Goal: Information Seeking & Learning: Learn about a topic

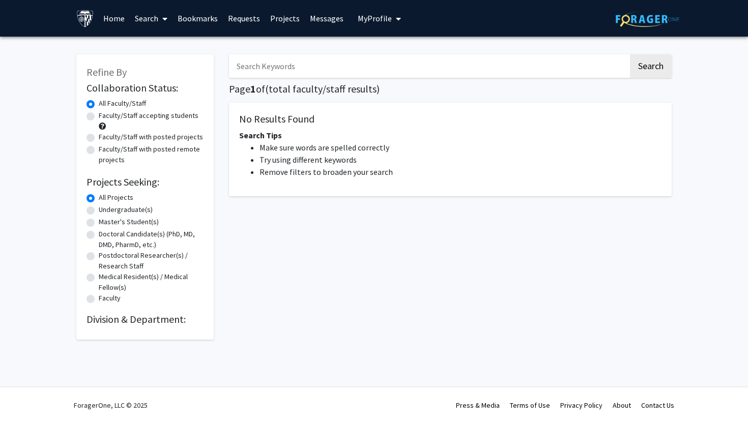
click at [356, 62] on input "Search Keywords" at bounding box center [429, 65] width 400 height 23
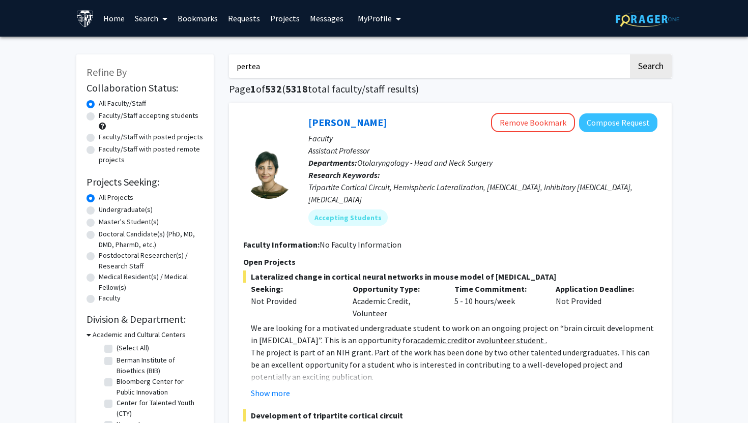
type input "pertea"
click at [630, 54] on button "Search" at bounding box center [651, 65] width 42 height 23
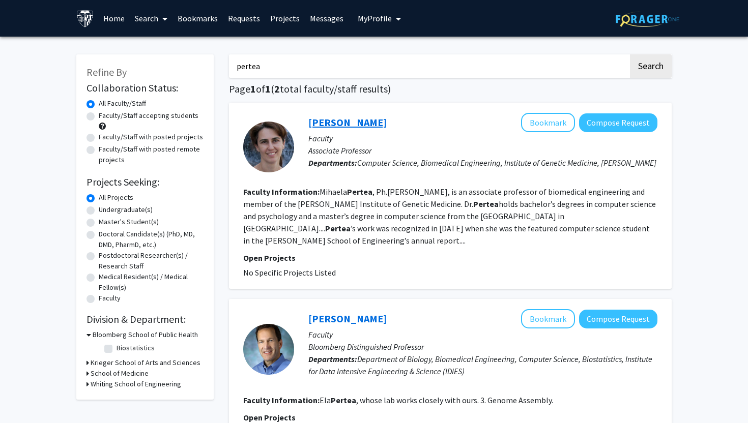
click at [352, 124] on link "[PERSON_NAME]" at bounding box center [347, 122] width 78 height 13
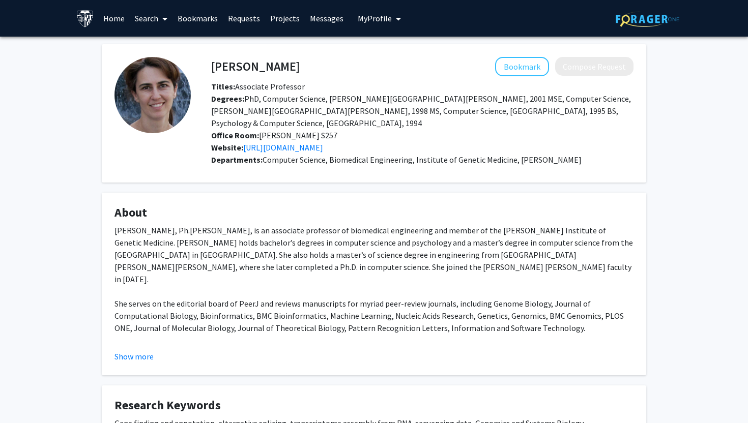
scroll to position [75, 0]
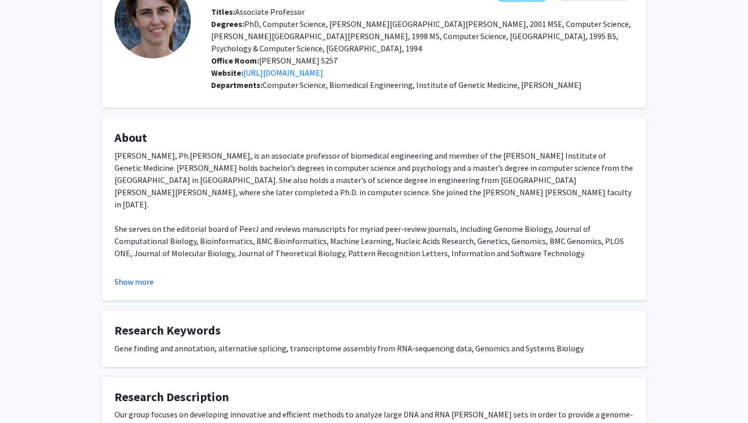
click at [149, 276] on button "Show more" at bounding box center [134, 282] width 39 height 12
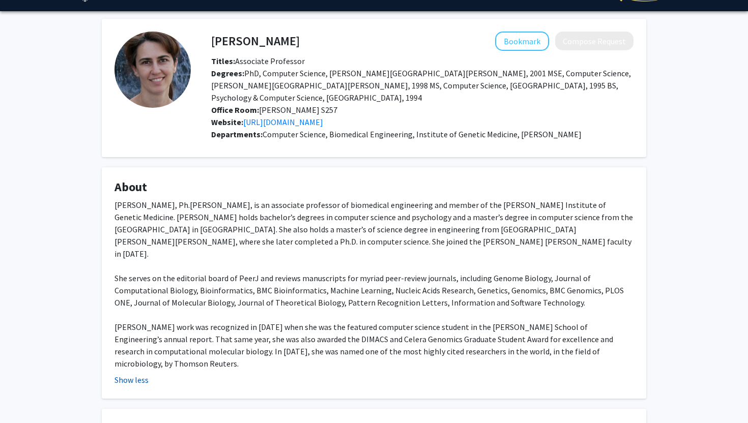
scroll to position [19, 0]
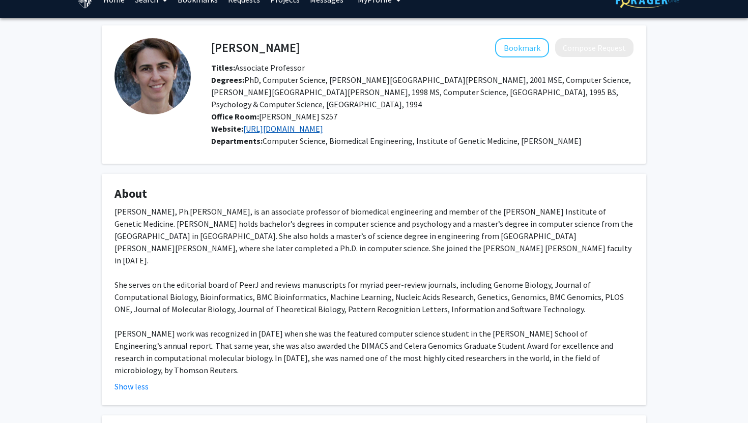
click at [309, 124] on link "[URL][DOMAIN_NAME]" at bounding box center [283, 129] width 80 height 10
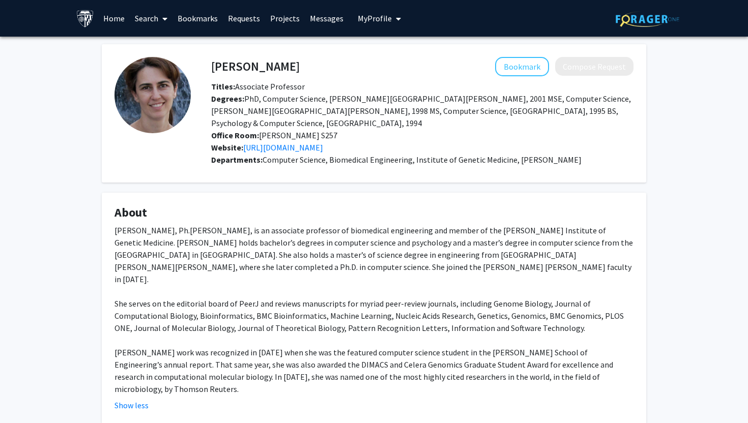
click at [149, 17] on link "Search" at bounding box center [151, 19] width 43 height 36
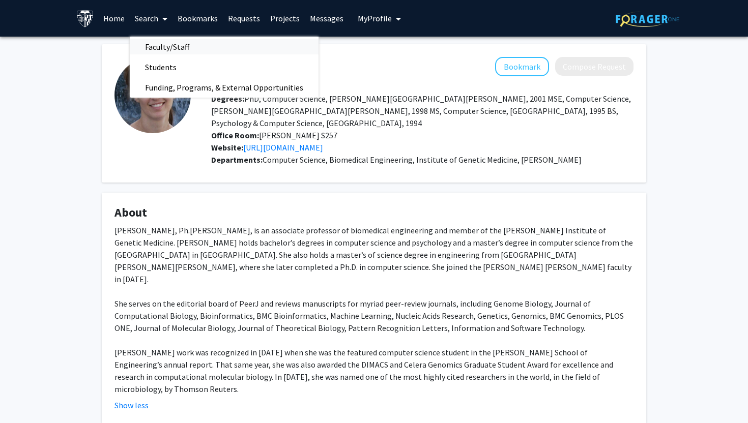
click at [165, 47] on span "Faculty/Staff" at bounding box center [167, 47] width 75 height 20
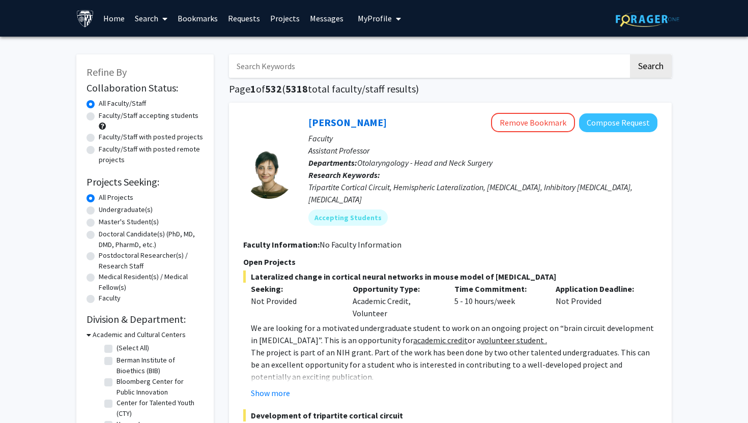
click at [281, 59] on input "Search Keywords" at bounding box center [429, 65] width 400 height 23
type input "computational biology"
click at [630, 54] on button "Search" at bounding box center [651, 65] width 42 height 23
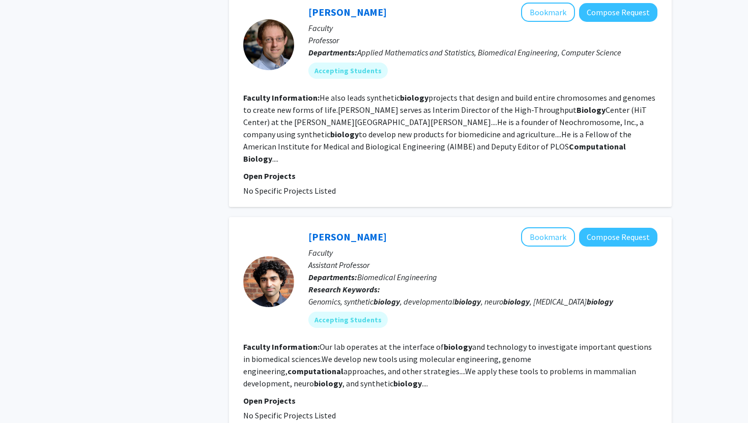
scroll to position [791, 0]
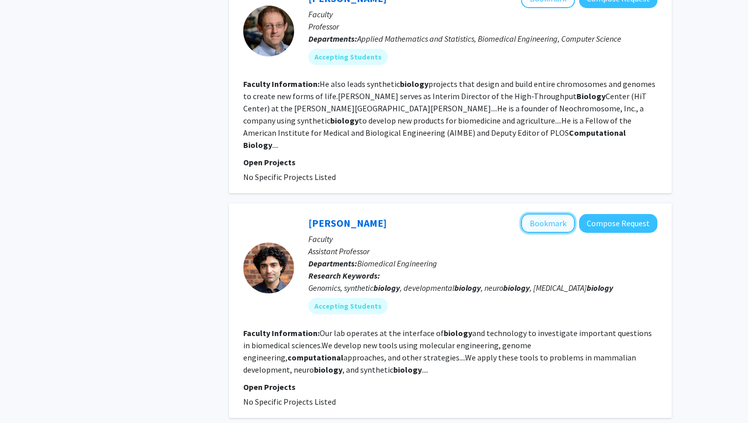
click at [548, 214] on button "Bookmark" at bounding box center [548, 223] width 54 height 19
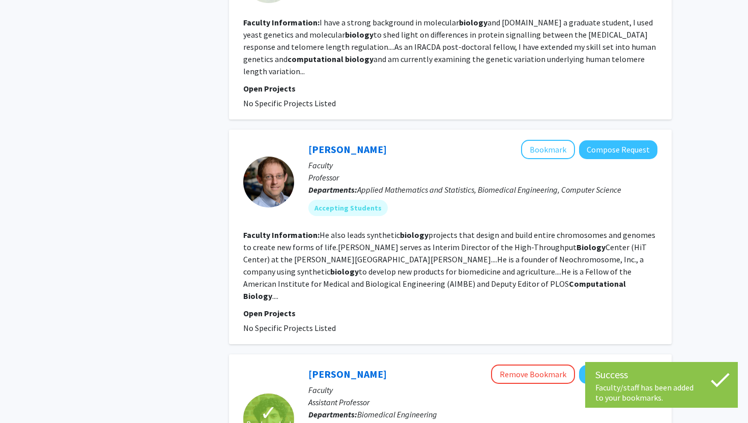
scroll to position [620, 0]
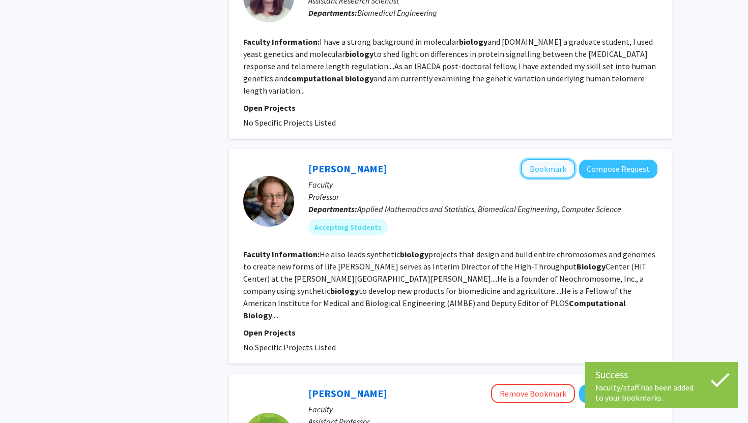
click at [559, 159] on button "Bookmark" at bounding box center [548, 168] width 54 height 19
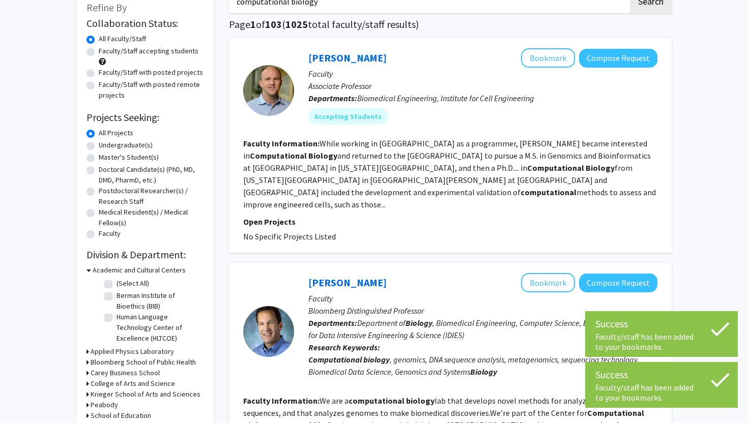
scroll to position [14, 0]
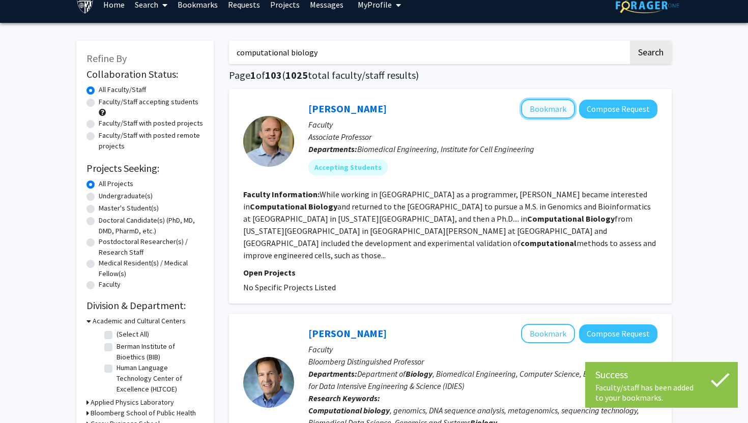
click at [556, 108] on button "Bookmark" at bounding box center [548, 108] width 54 height 19
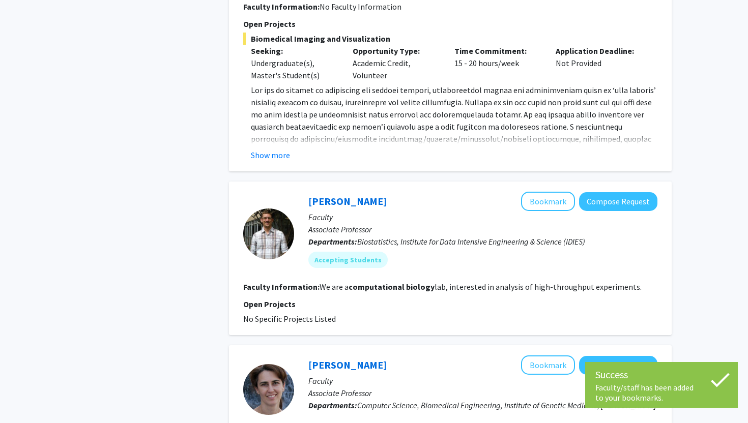
scroll to position [1416, 0]
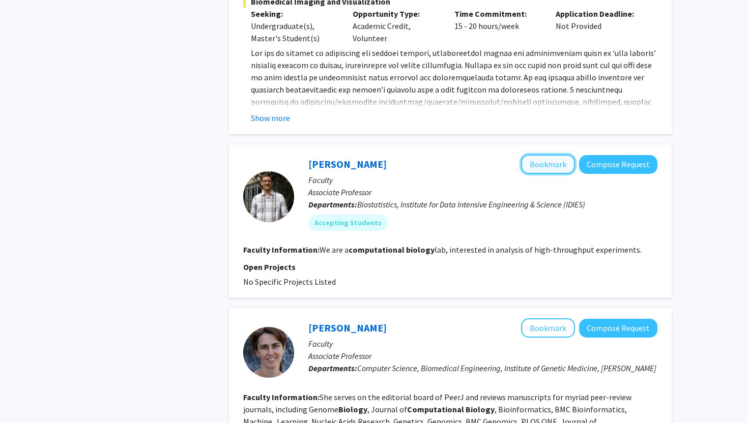
click at [555, 155] on button "Bookmark" at bounding box center [548, 164] width 54 height 19
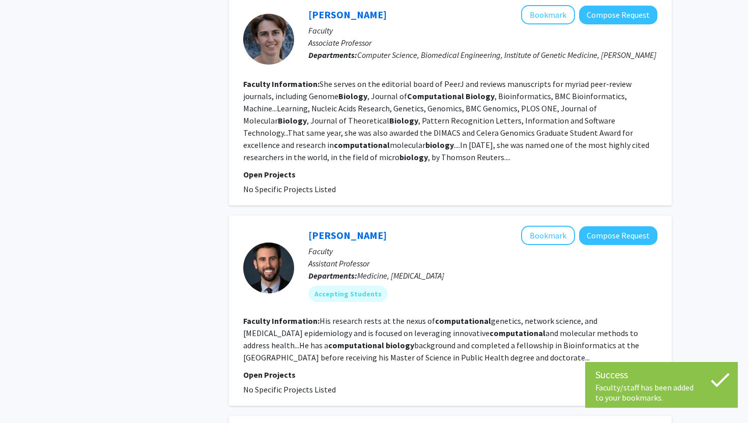
scroll to position [1776, 0]
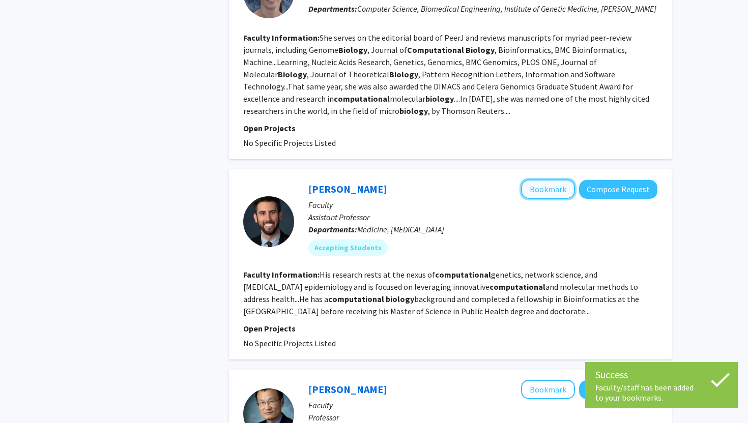
click at [541, 180] on button "Bookmark" at bounding box center [548, 189] width 54 height 19
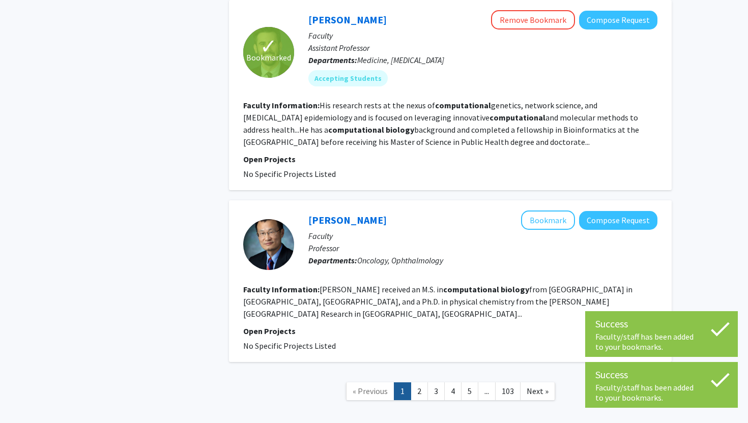
scroll to position [1948, 0]
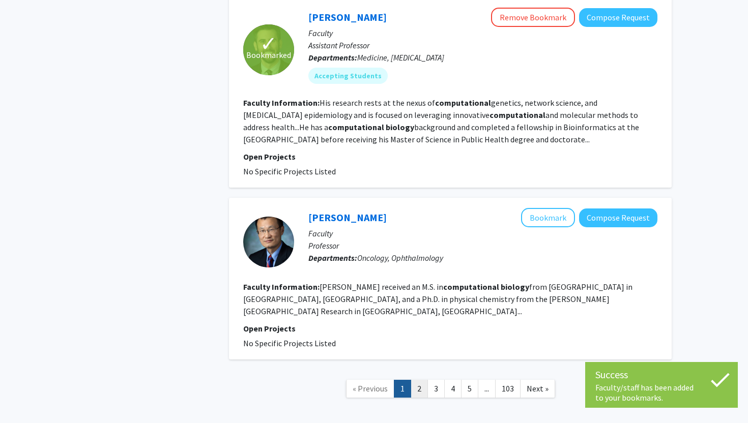
click at [419, 380] on link "2" at bounding box center [419, 389] width 17 height 18
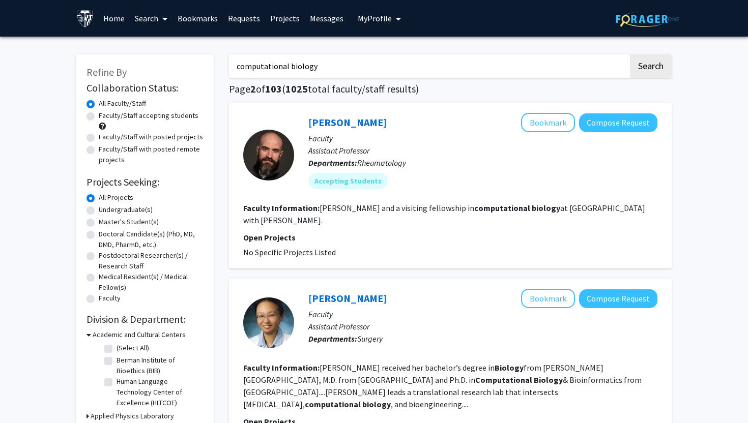
click at [203, 21] on link "Bookmarks" at bounding box center [198, 19] width 50 height 36
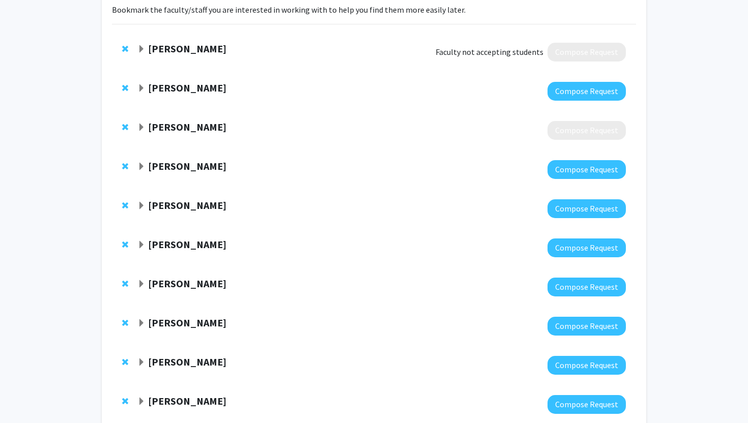
scroll to position [83, 0]
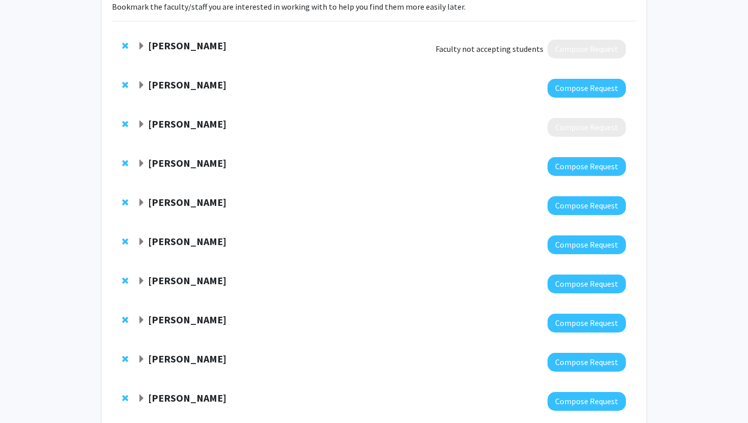
click at [126, 200] on span "Remove Harrison Bai from bookmarks" at bounding box center [125, 202] width 6 height 8
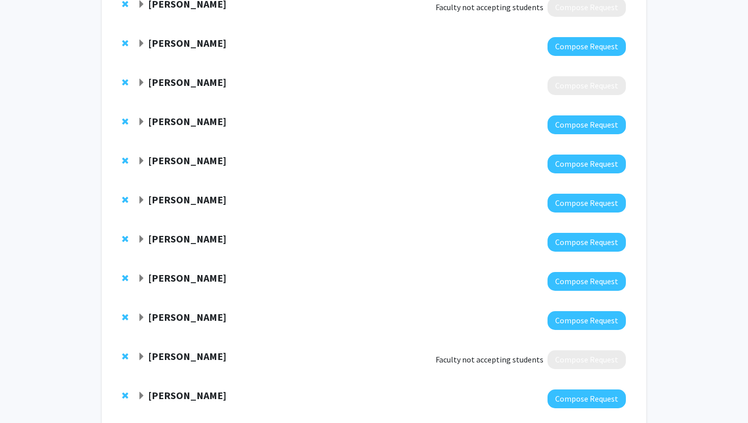
scroll to position [192, 0]
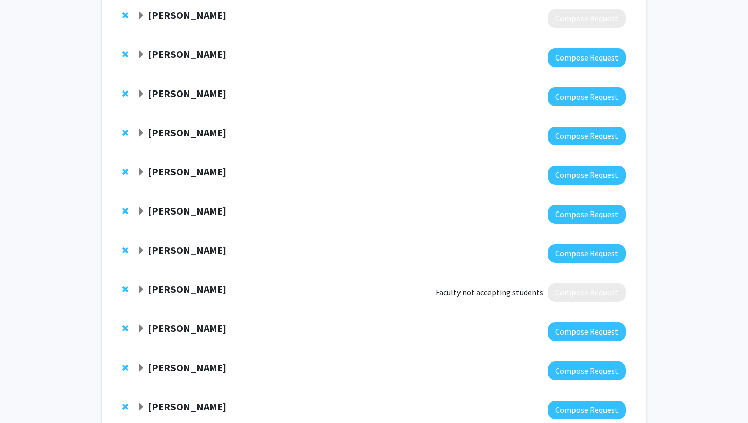
click at [120, 292] on div "[PERSON_NAME] Faculty not accepting students Compose Request" at bounding box center [374, 292] width 524 height 39
click at [122, 291] on span "Remove Michelle Johansen from bookmarks" at bounding box center [125, 290] width 6 height 8
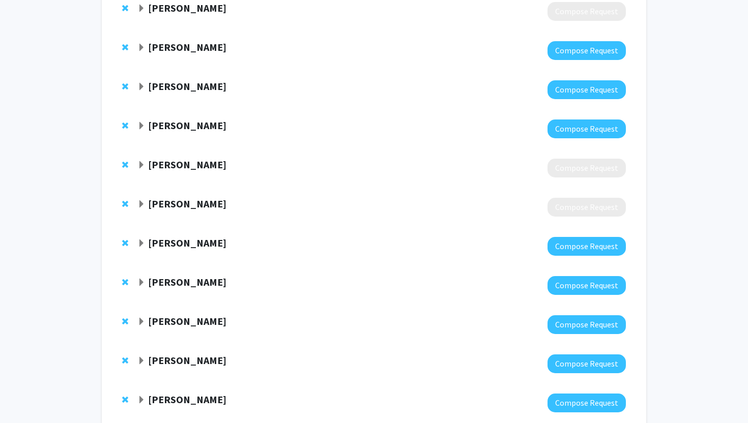
scroll to position [928, 0]
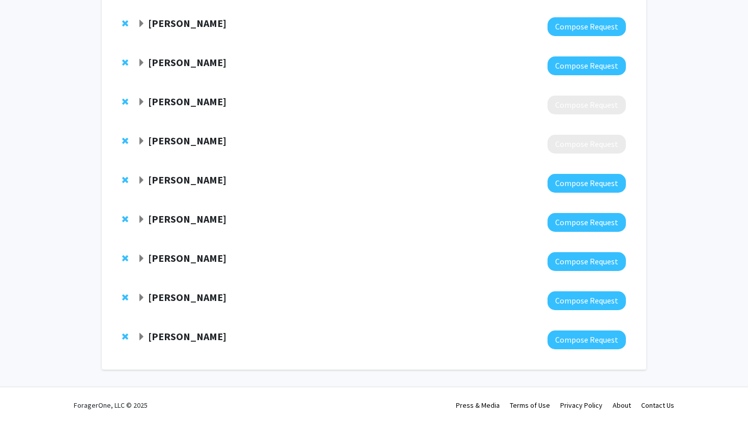
click at [147, 297] on div "[PERSON_NAME]" at bounding box center [247, 298] width 220 height 13
click at [137, 296] on span "Expand Kasper Hansen Bookmark" at bounding box center [141, 298] width 8 height 8
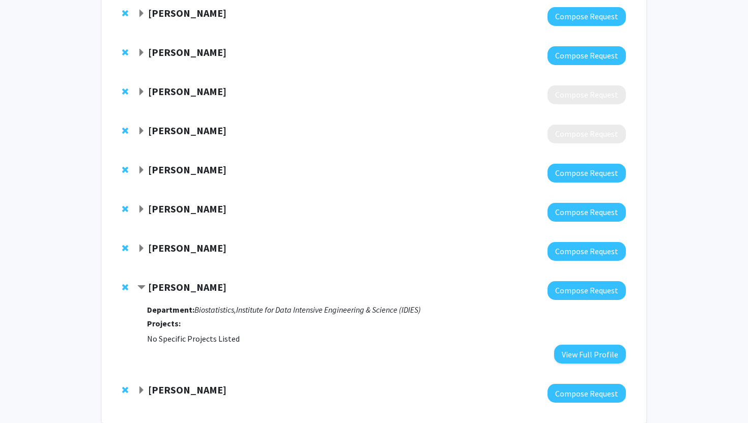
scroll to position [939, 0]
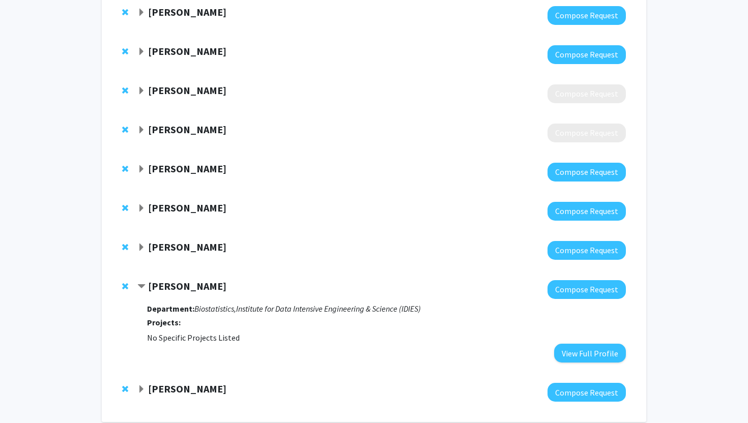
click at [135, 281] on div "[PERSON_NAME] Compose Request Department: Biostatistics, Institute for Data Int…" at bounding box center [374, 321] width 524 height 103
click at [137, 206] on div "[PERSON_NAME] Compose Request" at bounding box center [374, 211] width 524 height 39
click at [142, 209] on span "Expand Joel Bader Bookmark" at bounding box center [141, 209] width 8 height 8
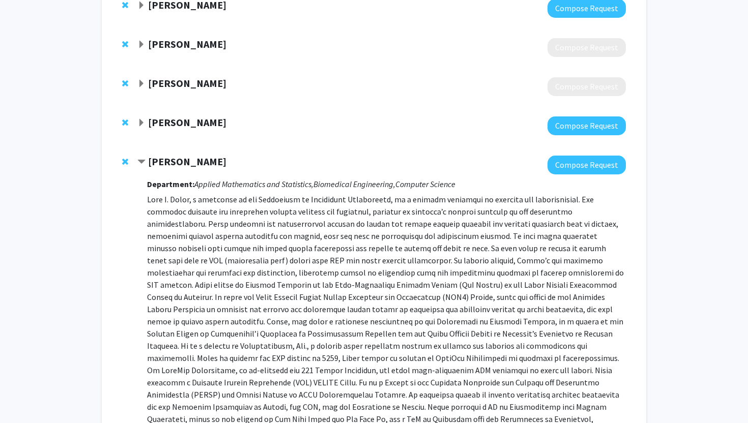
scroll to position [1083, 0]
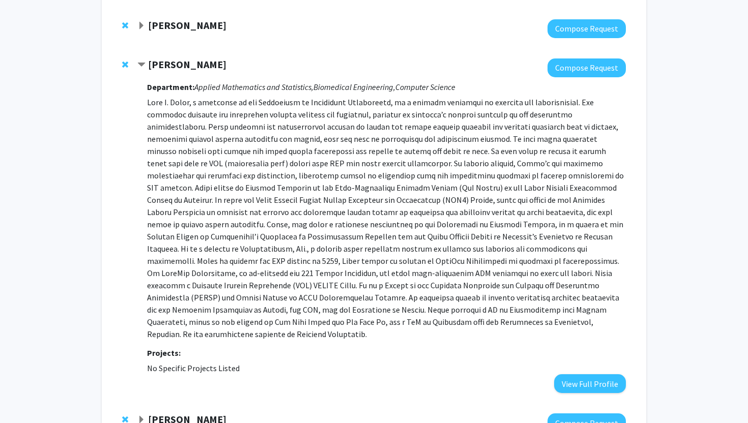
click at [178, 66] on strong "[PERSON_NAME]" at bounding box center [187, 64] width 78 height 13
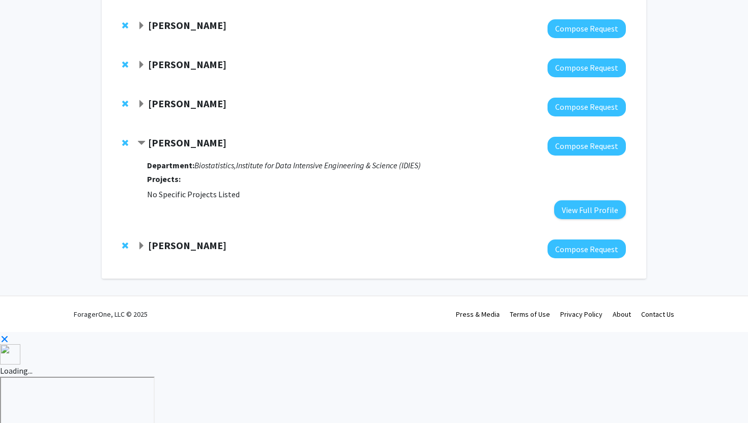
scroll to position [992, 0]
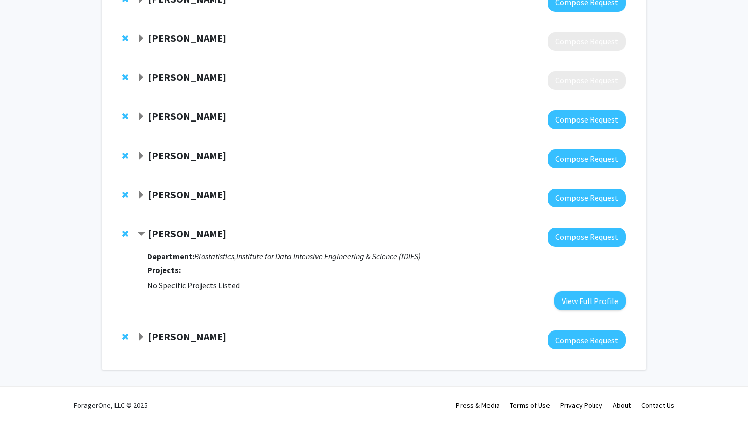
click at [177, 156] on strong "[PERSON_NAME]" at bounding box center [187, 155] width 78 height 13
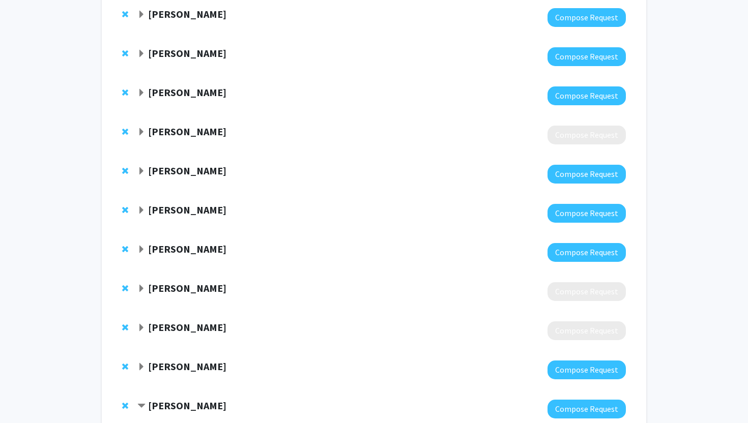
scroll to position [738, 0]
